Goal: Information Seeking & Learning: Learn about a topic

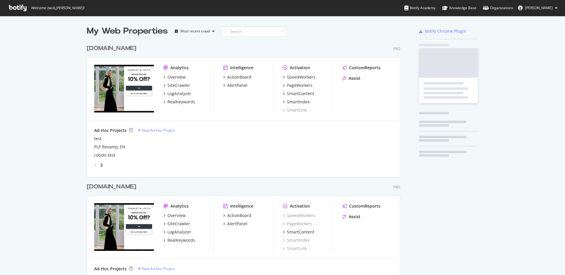
scroll to position [352, 318]
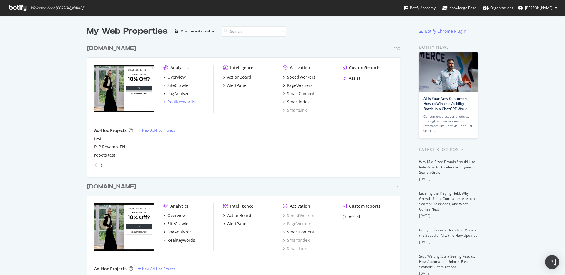
click at [184, 102] on div "RealKeywords" at bounding box center [181, 102] width 28 height 6
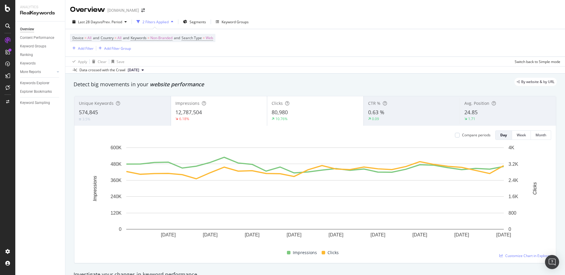
click at [302, 83] on div "By website & by URL" at bounding box center [312, 82] width 489 height 8
click at [474, 15] on div "Last 28 Days vs Prev. Period 2 Filters Applied Segments Keyword Groups Device =…" at bounding box center [315, 44] width 500 height 59
click at [424, 46] on div "Device = All and Country = All and Keywords = Non-Branded and Search Type = Web…" at bounding box center [315, 42] width 490 height 27
